Goal: Information Seeking & Learning: Find contact information

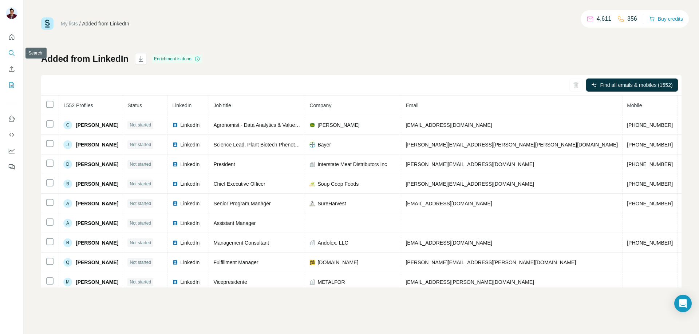
click at [15, 55] on icon "Search" at bounding box center [11, 52] width 7 height 7
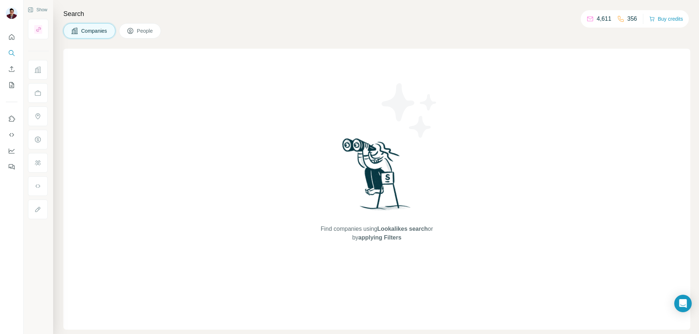
click at [154, 34] on span "People" at bounding box center [145, 30] width 17 height 7
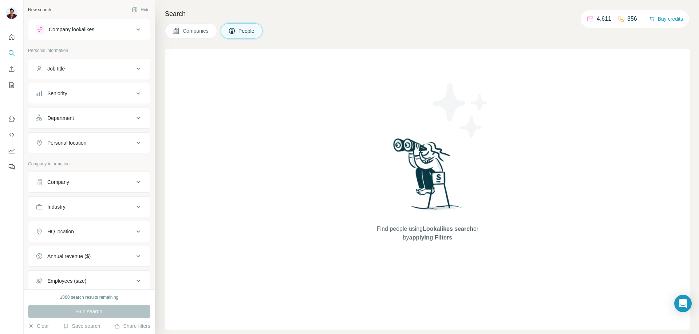
click at [196, 30] on span "Companies" at bounding box center [196, 30] width 27 height 7
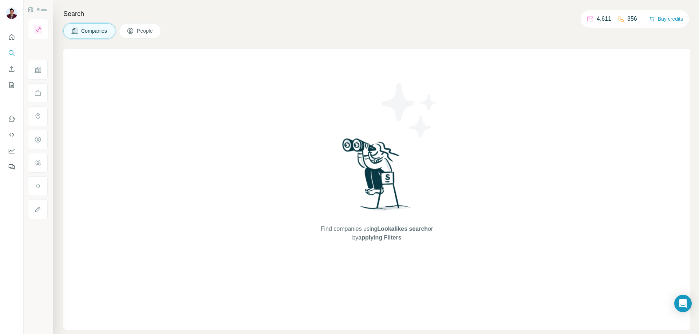
click at [221, 28] on div "Companies People" at bounding box center [376, 30] width 626 height 15
click at [161, 30] on button "People" at bounding box center [140, 30] width 42 height 15
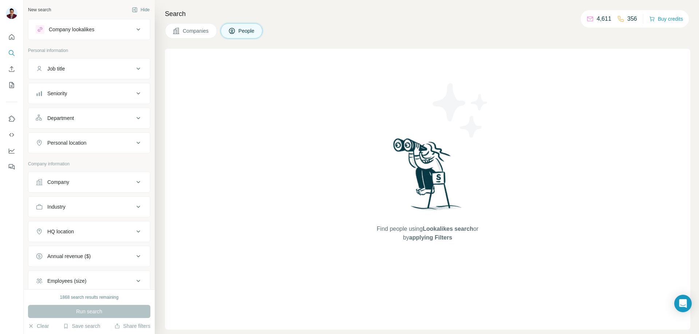
click at [120, 68] on div "Job title" at bounding box center [85, 68] width 98 height 7
click at [134, 28] on icon at bounding box center [138, 29] width 9 height 9
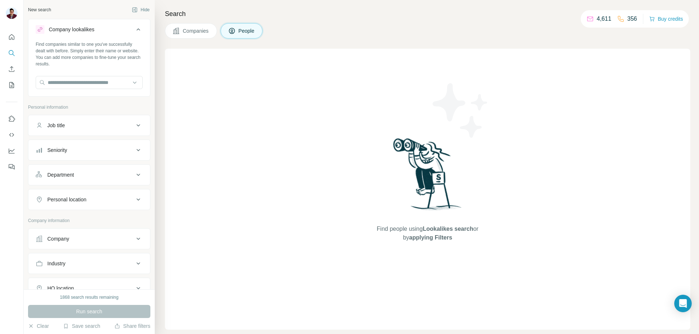
click at [134, 28] on icon at bounding box center [138, 29] width 9 height 9
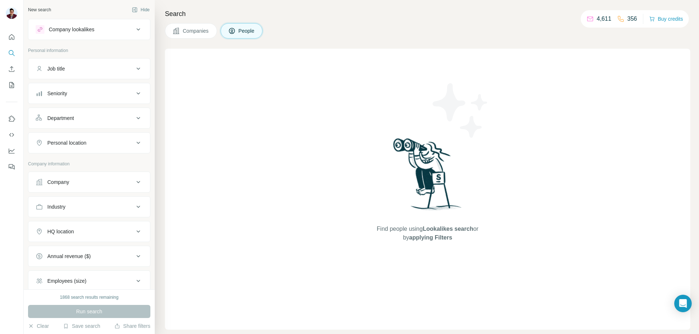
click at [58, 51] on p "Personal information" at bounding box center [89, 50] width 122 height 7
click at [13, 52] on icon "Search" at bounding box center [11, 52] width 5 height 5
click at [49, 6] on div "New search Hide" at bounding box center [89, 9] width 122 height 11
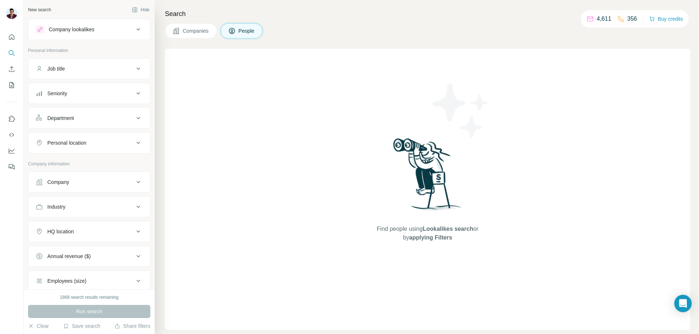
click at [37, 9] on div "New search" at bounding box center [39, 10] width 23 height 7
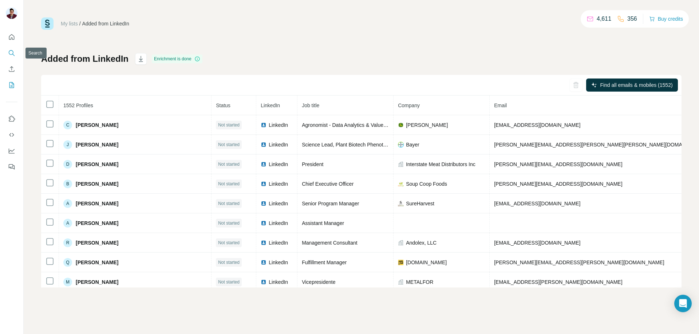
click at [11, 52] on icon "Search" at bounding box center [11, 52] width 7 height 7
click at [13, 53] on icon "Search" at bounding box center [11, 52] width 5 height 5
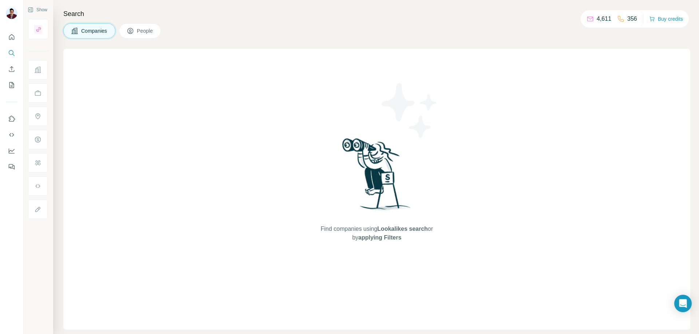
click at [130, 32] on icon at bounding box center [130, 30] width 7 height 7
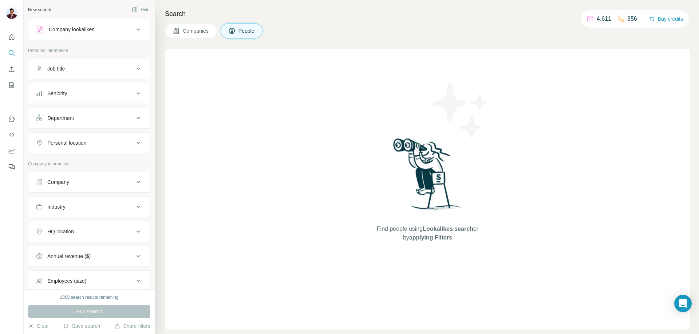
click at [76, 71] on div "Job title" at bounding box center [85, 68] width 98 height 7
click at [66, 87] on input "text" at bounding box center [82, 86] width 92 height 13
click at [176, 86] on div "Find people using Lookalikes search or by applying Filters" at bounding box center [427, 189] width 525 height 281
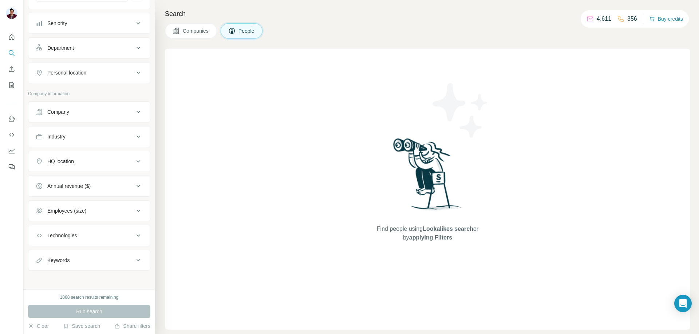
scroll to position [94, 0]
click at [71, 259] on div "Keywords" at bounding box center [85, 258] width 98 height 7
click at [77, 278] on input "text" at bounding box center [82, 276] width 92 height 13
paste input "**********"
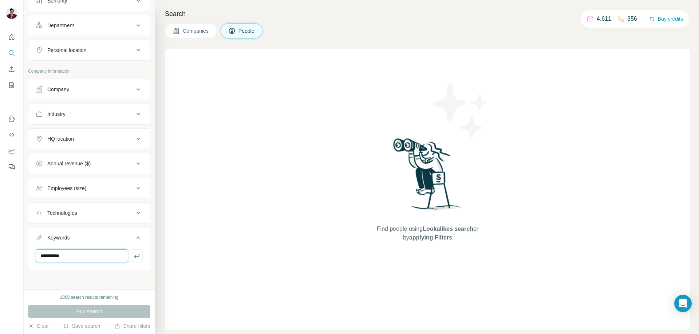
scroll to position [116, 0]
type input "**********"
click at [103, 274] on div "**********" at bounding box center [89, 145] width 131 height 290
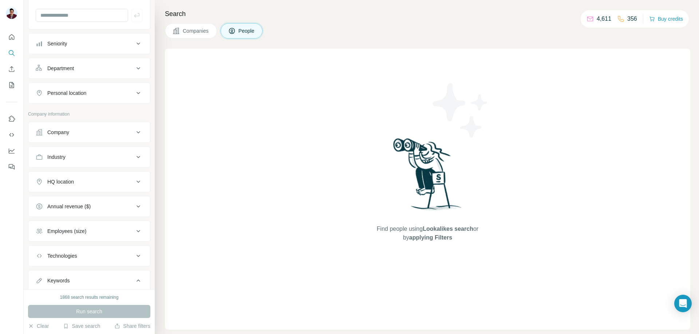
scroll to position [73, 0]
click at [84, 125] on button "Company" at bounding box center [89, 131] width 122 height 17
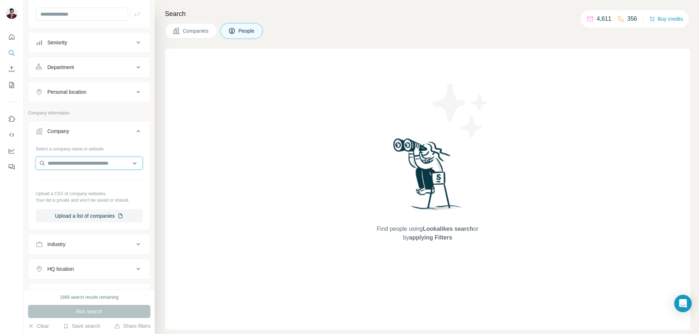
click at [84, 160] on input "text" at bounding box center [89, 163] width 107 height 13
type input "**********"
click at [89, 183] on p "CVC Ag Services" at bounding box center [75, 179] width 39 height 7
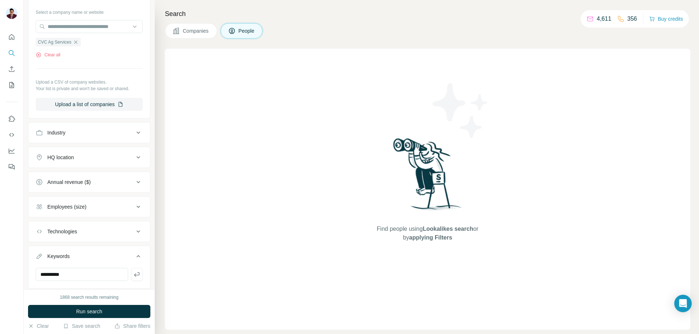
scroll to position [218, 0]
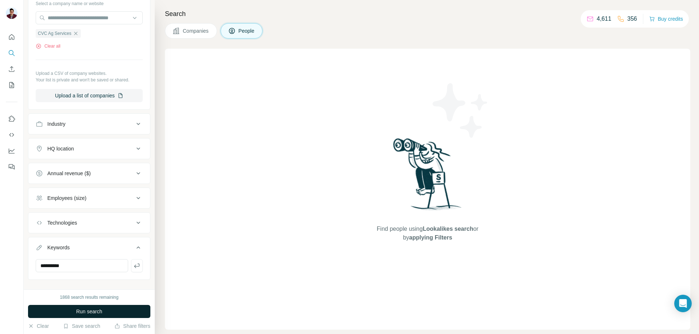
click at [86, 311] on span "Run search" at bounding box center [89, 311] width 26 height 7
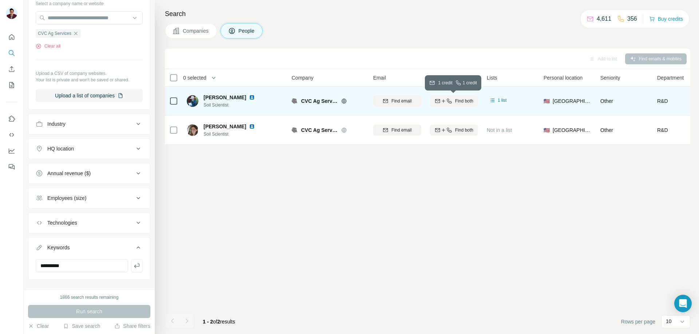
click at [451, 102] on div "Find both" at bounding box center [454, 101] width 48 height 7
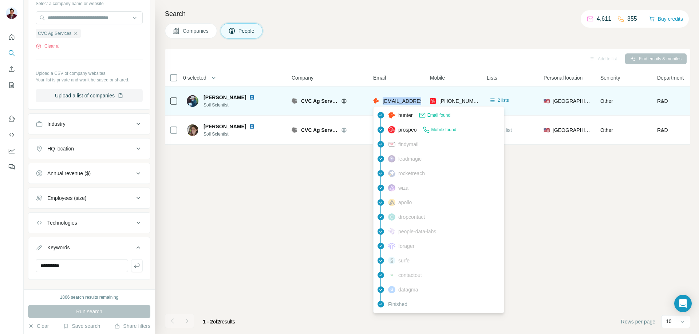
drag, startPoint x: 422, startPoint y: 101, endPoint x: 384, endPoint y: 99, distance: 37.9
click at [384, 99] on td "brahn@coastalvit.com" at bounding box center [397, 101] width 57 height 29
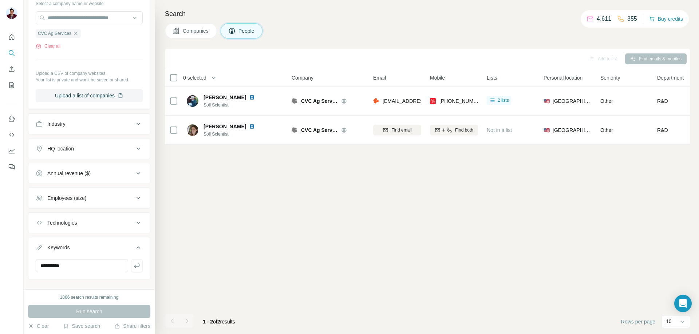
click at [291, 189] on div "Add to list Find emails & mobiles 0 selected People Company Email Mobile Lists …" at bounding box center [427, 192] width 525 height 286
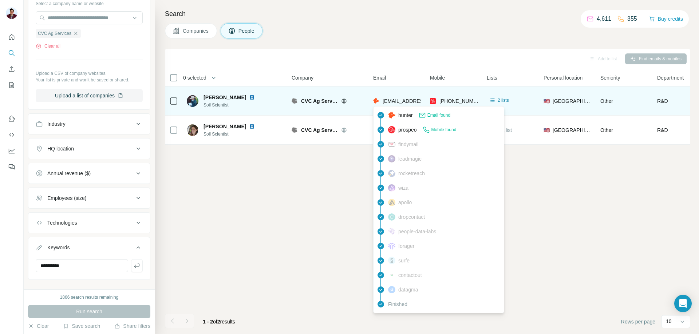
click at [420, 100] on span "brahn@coastalvit.com" at bounding box center [425, 101] width 86 height 6
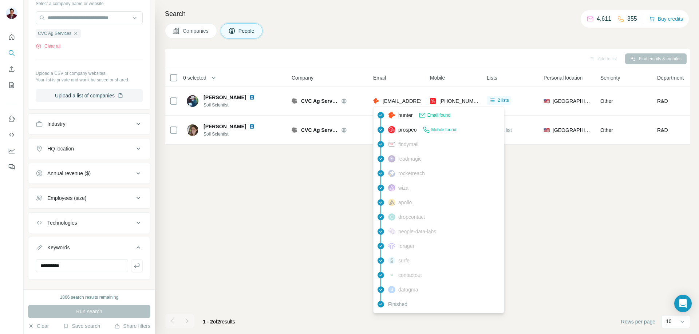
click at [337, 188] on div "Add to list Find emails & mobiles 0 selected People Company Email Mobile Lists …" at bounding box center [427, 192] width 525 height 286
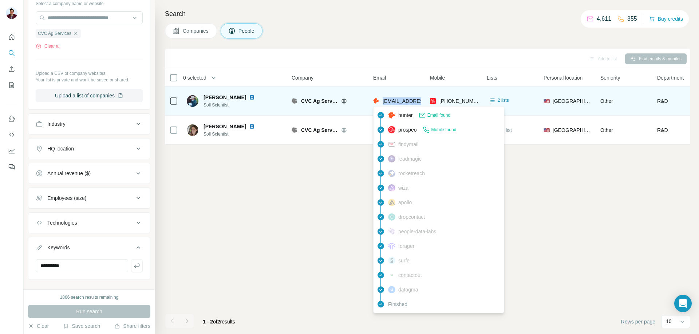
drag, startPoint x: 382, startPoint y: 101, endPoint x: 420, endPoint y: 102, distance: 37.9
click at [420, 102] on span "brahn@coastalvit.com" at bounding box center [425, 101] width 86 height 6
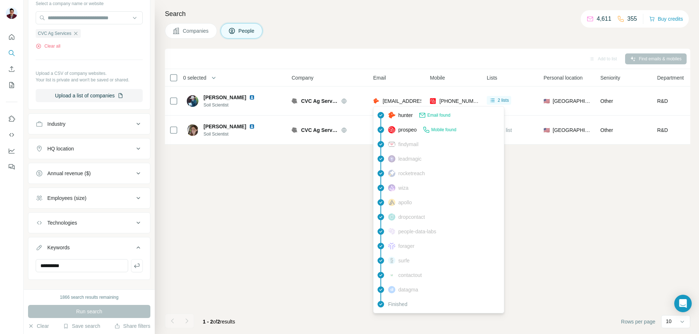
click at [431, 113] on span "Email found" at bounding box center [438, 115] width 23 height 7
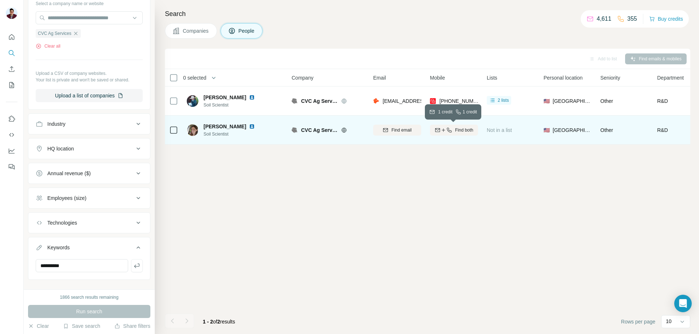
click at [449, 130] on icon "button" at bounding box center [449, 130] width 6 height 6
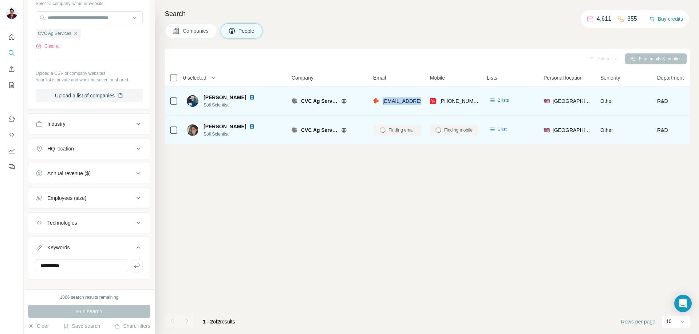
drag, startPoint x: 382, startPoint y: 101, endPoint x: 423, endPoint y: 101, distance: 40.7
click at [423, 101] on td "brahn@coastalvit.com" at bounding box center [397, 101] width 57 height 29
click at [498, 99] on span "2 lists" at bounding box center [502, 100] width 11 height 7
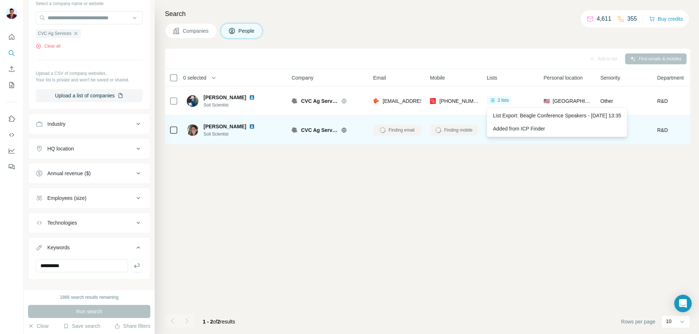
click at [476, 176] on div "Add to list Find emails & mobiles 0 selected People Company Email Mobile Lists …" at bounding box center [427, 192] width 525 height 286
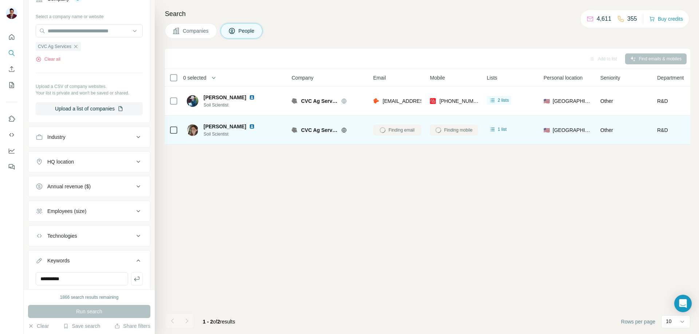
scroll to position [84, 0]
